Goal: Check status: Check status

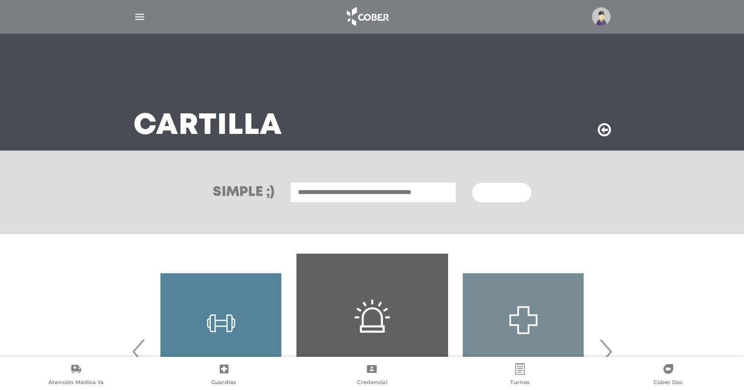
click at [139, 6] on div at bounding box center [372, 16] width 501 height 23
click at [136, 19] on img "button" at bounding box center [140, 17] width 12 height 12
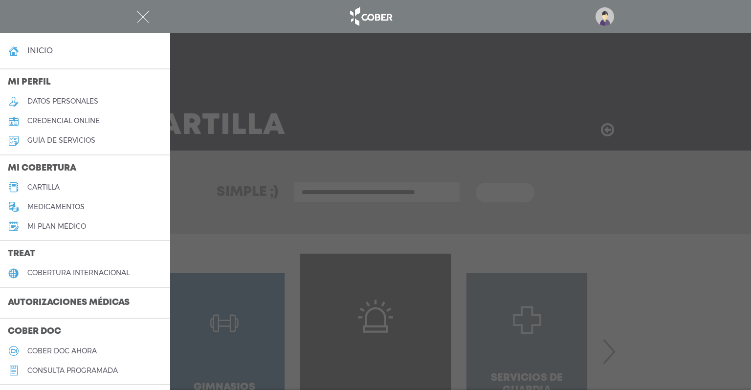
click at [121, 306] on h3 "Autorizaciones médicas" at bounding box center [68, 303] width 137 height 19
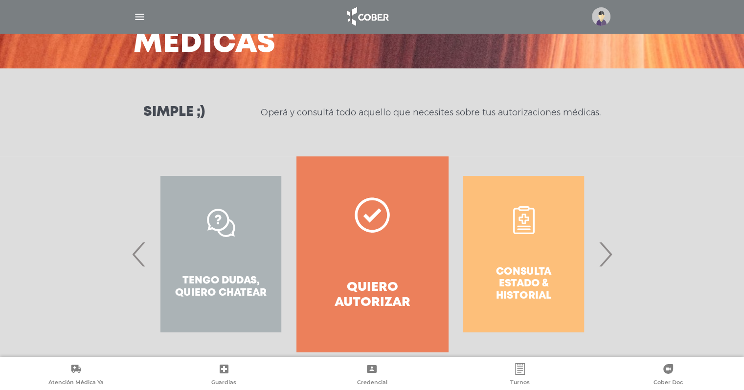
scroll to position [84, 0]
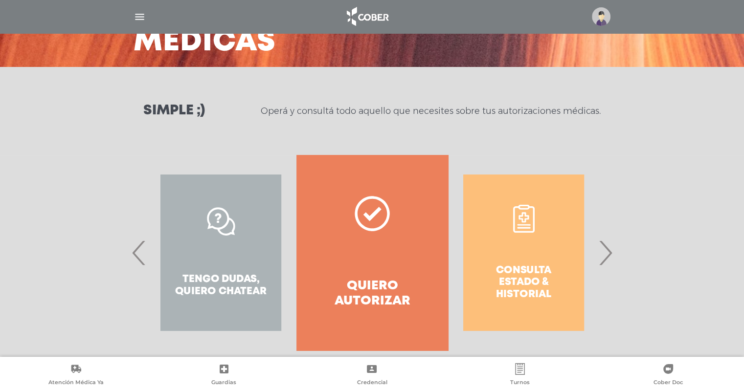
click at [607, 252] on span "›" at bounding box center [605, 252] width 19 height 53
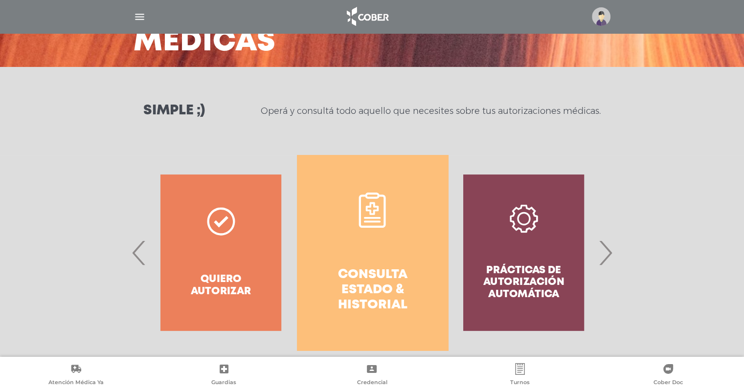
click at [415, 292] on h4 "Consulta estado & historial" at bounding box center [372, 291] width 116 height 46
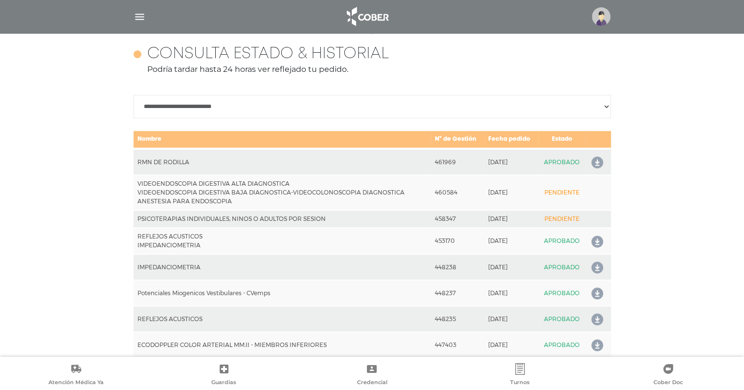
scroll to position [434, 0]
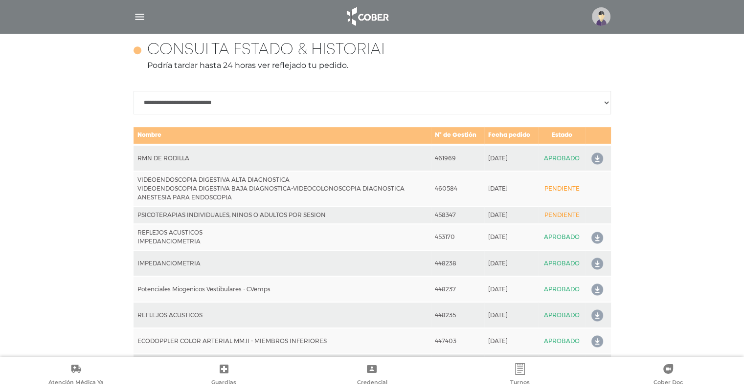
click at [594, 161] on icon at bounding box center [595, 159] width 16 height 16
click at [597, 161] on icon at bounding box center [595, 159] width 16 height 16
